Goal: Transaction & Acquisition: Purchase product/service

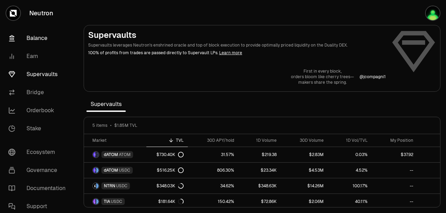
click at [26, 29] on link "Balance" at bounding box center [39, 38] width 72 height 18
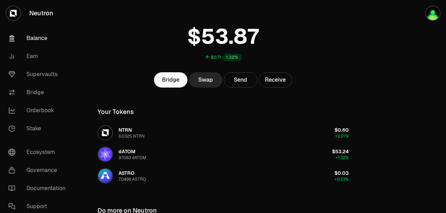
scroll to position [38, 0]
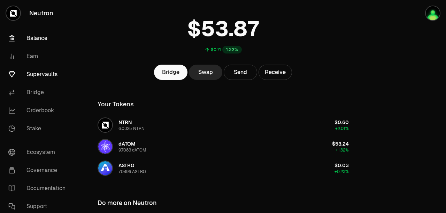
click at [28, 65] on link "Supervaults" at bounding box center [39, 74] width 72 height 18
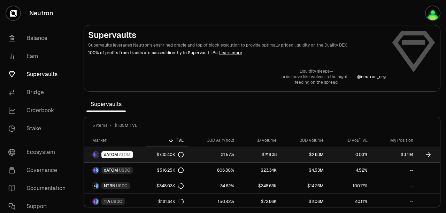
click at [104, 152] on span "dATOM" at bounding box center [111, 155] width 14 height 6
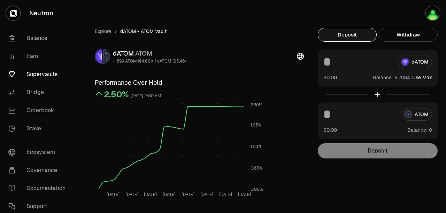
click at [412, 74] on button "Use Max" at bounding box center [422, 77] width 20 height 7
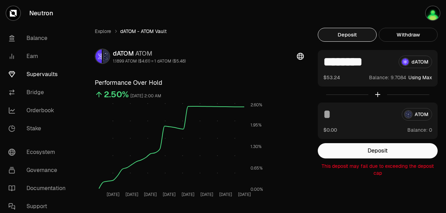
drag, startPoint x: 293, startPoint y: 47, endPoint x: 340, endPoint y: 46, distance: 46.3
click at [340, 56] on input "********" at bounding box center [358, 62] width 70 height 13
type input "*"
click at [25, 29] on link "Balance" at bounding box center [39, 38] width 72 height 18
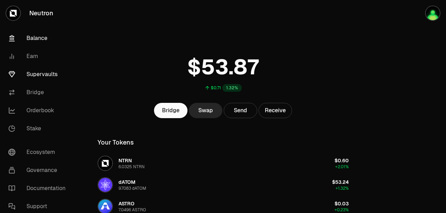
click at [32, 65] on link "Supervaults" at bounding box center [39, 74] width 72 height 18
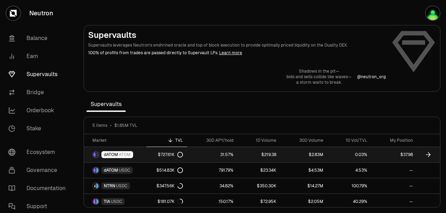
click at [104, 152] on span "dATOM" at bounding box center [111, 155] width 14 height 6
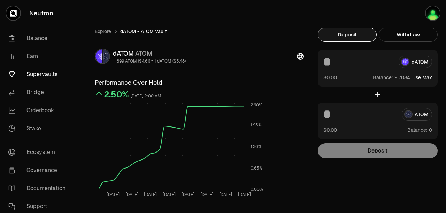
click at [412, 74] on button "Use Max" at bounding box center [422, 77] width 20 height 7
type input "********"
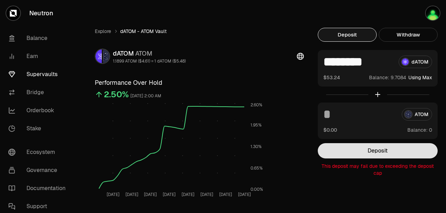
click at [331, 143] on button "Deposit" at bounding box center [377, 150] width 120 height 15
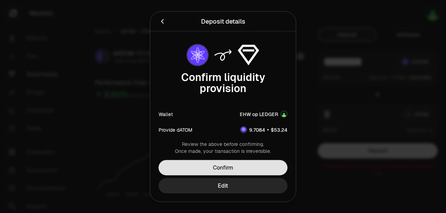
click at [222, 160] on button "Confirm" at bounding box center [222, 167] width 129 height 15
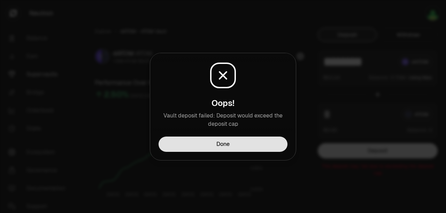
click at [217, 137] on button "Done" at bounding box center [222, 144] width 129 height 15
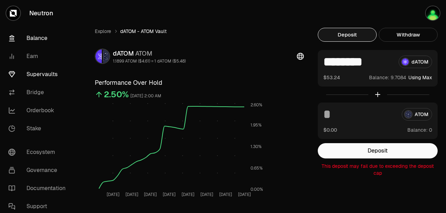
click at [22, 29] on link "Balance" at bounding box center [39, 38] width 72 height 18
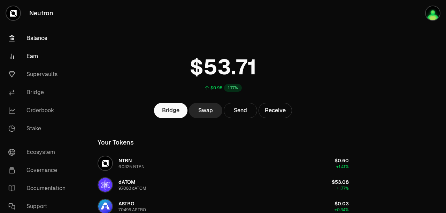
click at [22, 47] on link "Earn" at bounding box center [39, 56] width 72 height 18
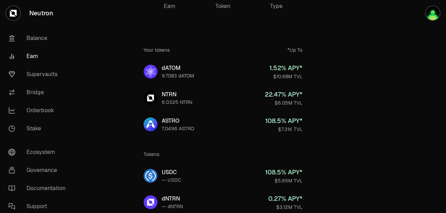
scroll to position [23, 0]
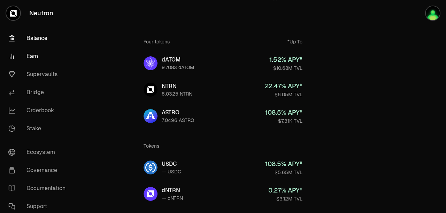
click at [25, 29] on link "Balance" at bounding box center [39, 38] width 72 height 18
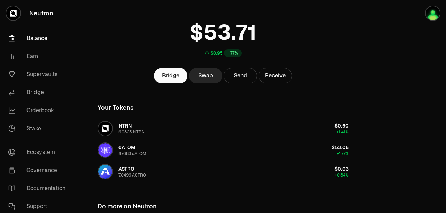
scroll to position [38, 0]
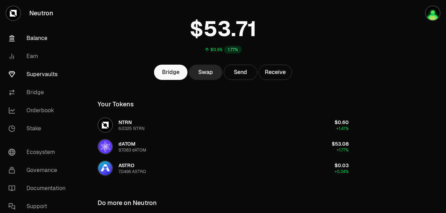
click at [33, 65] on link "Supervaults" at bounding box center [39, 74] width 72 height 18
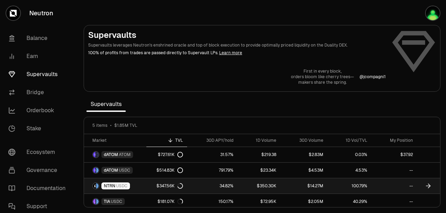
click at [104, 183] on span "NTRN" at bounding box center [109, 186] width 11 height 6
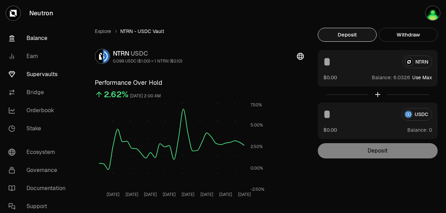
click at [25, 29] on link "Balance" at bounding box center [39, 38] width 72 height 18
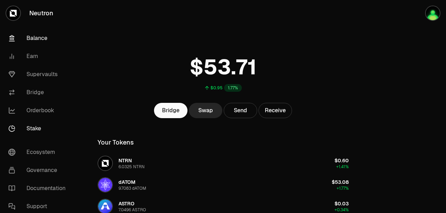
click at [23, 120] on link "Stake" at bounding box center [39, 129] width 72 height 18
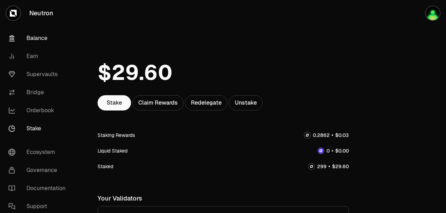
click at [27, 29] on link "Balance" at bounding box center [39, 38] width 72 height 18
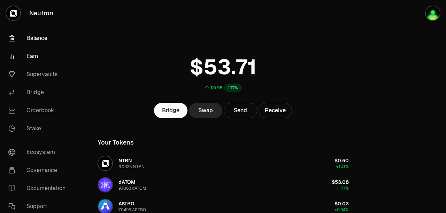
click at [23, 47] on link "Earn" at bounding box center [39, 56] width 72 height 18
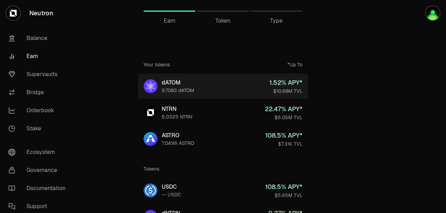
click at [178, 79] on div "dATOM" at bounding box center [178, 83] width 32 height 8
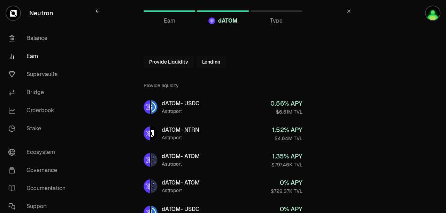
click at [213, 56] on button "Lending" at bounding box center [211, 62] width 30 height 13
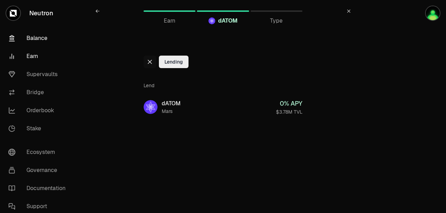
click at [25, 30] on link "Balance" at bounding box center [39, 38] width 72 height 18
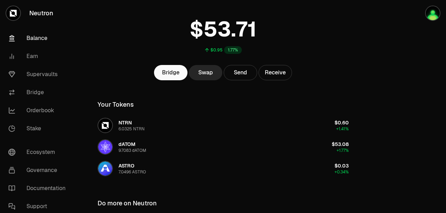
scroll to position [38, 0]
click at [23, 47] on link "Earn" at bounding box center [39, 56] width 72 height 18
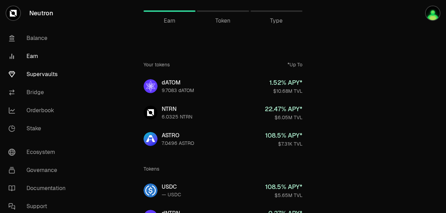
click at [28, 65] on link "Supervaults" at bounding box center [39, 74] width 72 height 18
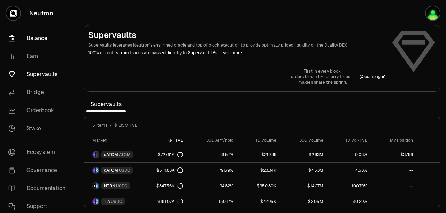
click at [26, 29] on link "Balance" at bounding box center [39, 38] width 72 height 18
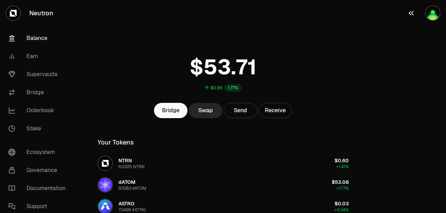
click at [436, 10] on img "button" at bounding box center [432, 13] width 14 height 14
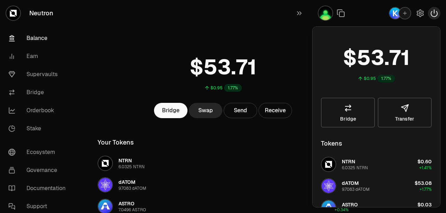
click at [438, 10] on icon "button" at bounding box center [434, 13] width 8 height 8
